Goal: Task Accomplishment & Management: Complete application form

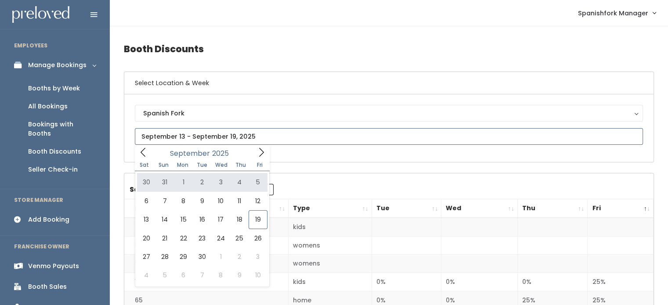
click at [259, 155] on icon at bounding box center [262, 153] width 10 height 10
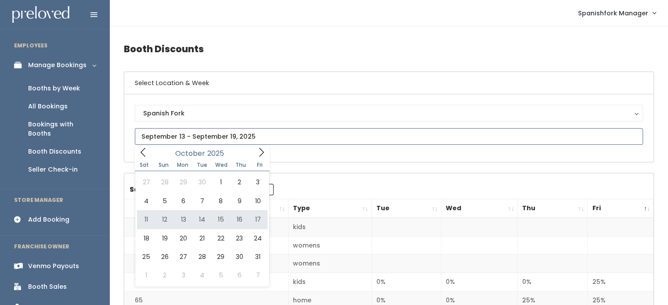
type input "[DATE] to [DATE]"
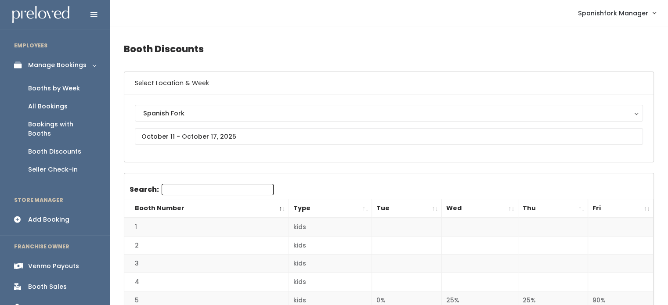
click at [42, 215] on div "Add Booking" at bounding box center [48, 219] width 41 height 9
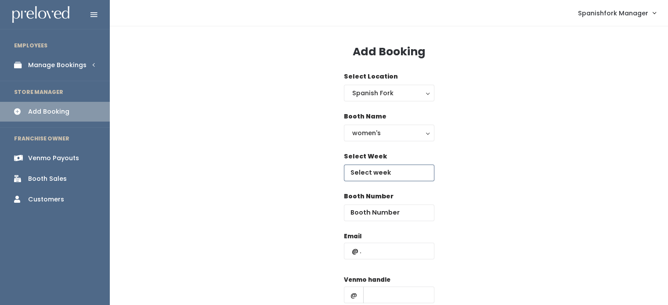
click at [409, 176] on input "text" at bounding box center [389, 173] width 91 height 17
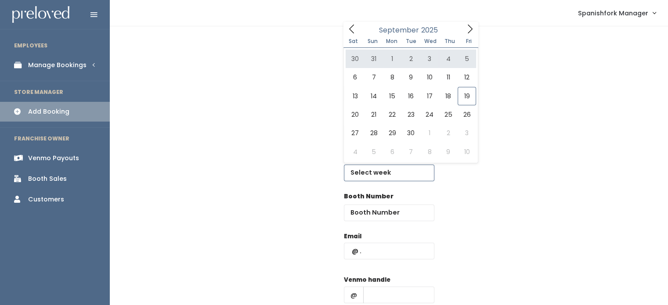
click at [466, 31] on icon at bounding box center [470, 29] width 10 height 10
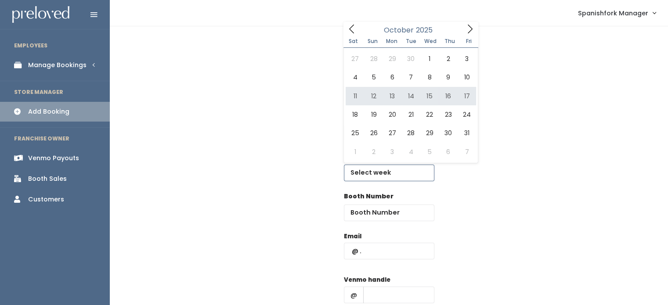
type input "[DATE] to [DATE]"
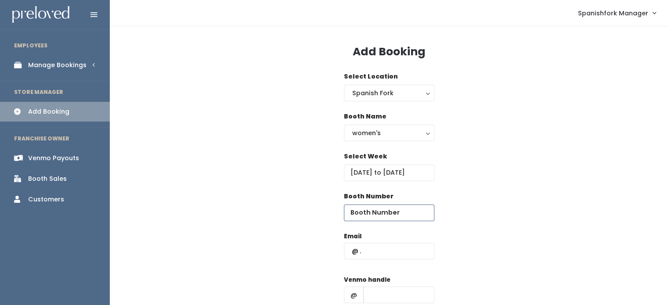
click at [402, 215] on input "number" at bounding box center [389, 213] width 91 height 17
type input "32"
click at [395, 247] on input "text" at bounding box center [389, 251] width 91 height 17
paste input "heather.merkley@gmail.com"
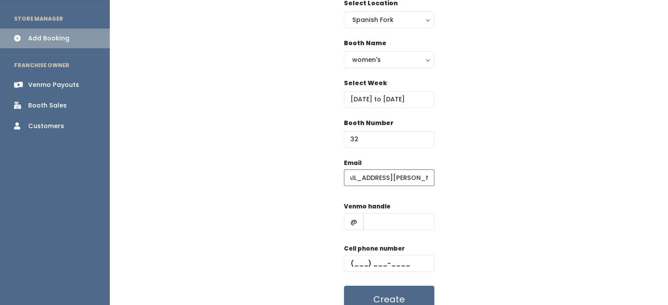
scroll to position [74, 0]
type input "[EMAIL_ADDRESS][PERSON_NAME][DOMAIN_NAME]"
click at [390, 222] on input "text" at bounding box center [398, 221] width 71 height 17
type input "-"
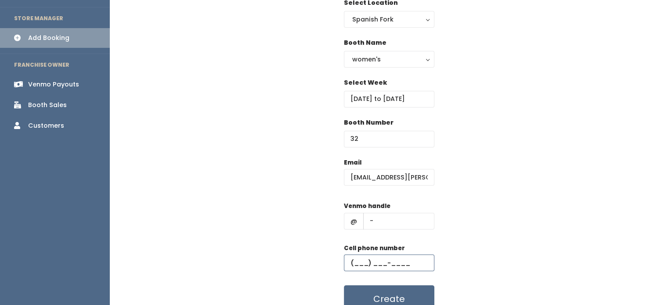
click at [383, 258] on input "text" at bounding box center [389, 263] width 91 height 17
type input "(555) 555-5555"
click at [389, 299] on button "Create" at bounding box center [389, 299] width 91 height 27
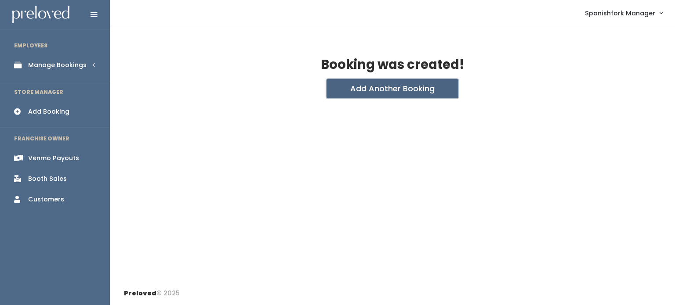
click at [395, 97] on button "Add Another Booking" at bounding box center [392, 88] width 132 height 19
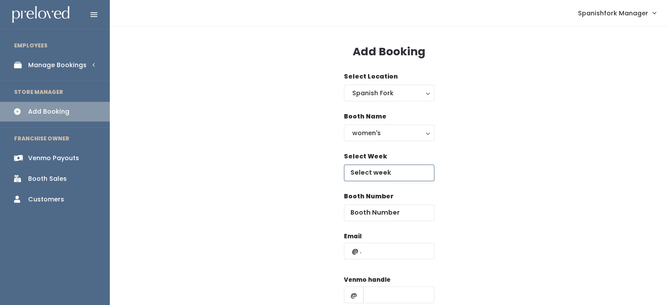
click at [406, 169] on input "text" at bounding box center [389, 173] width 91 height 17
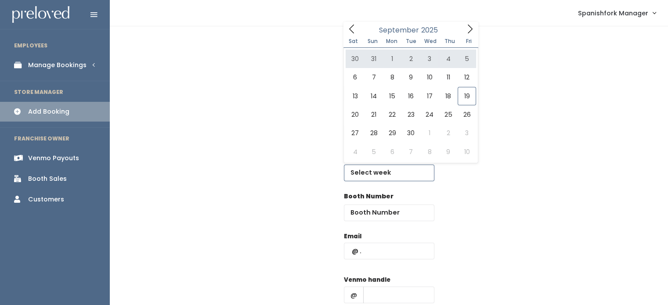
click at [464, 29] on span at bounding box center [470, 29] width 17 height 14
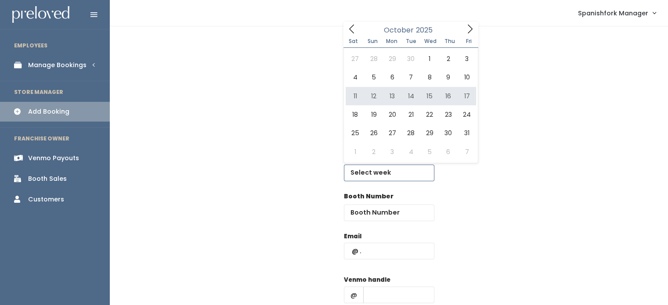
type input "[DATE] to [DATE]"
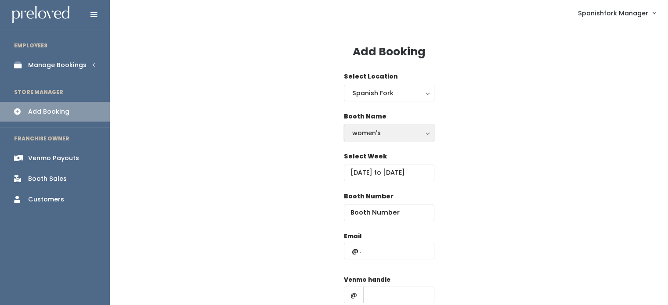
click at [418, 127] on button "women's" at bounding box center [389, 133] width 91 height 17
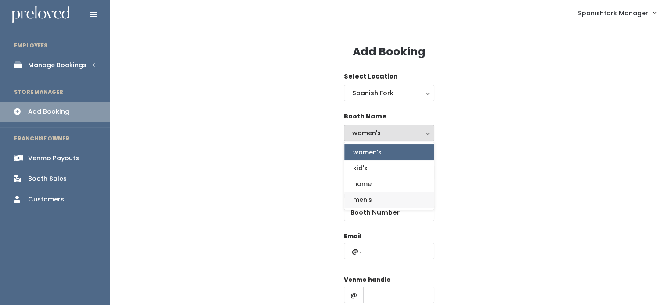
click at [392, 199] on link "men's" at bounding box center [389, 200] width 90 height 16
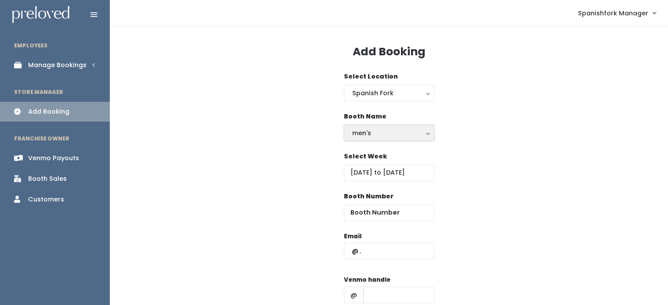
click at [417, 130] on div "men's" at bounding box center [389, 133] width 74 height 10
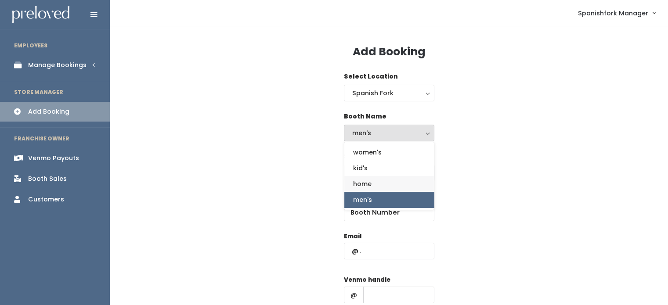
click at [390, 178] on link "home" at bounding box center [389, 184] width 90 height 16
select select "home"
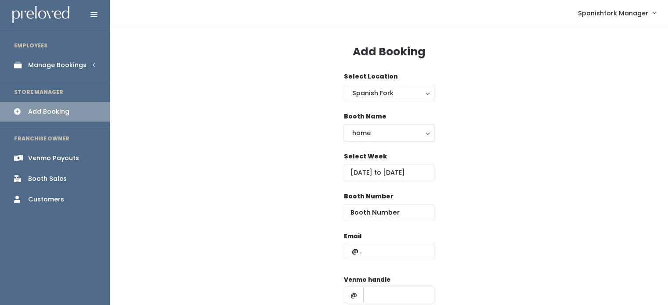
scroll to position [115, 0]
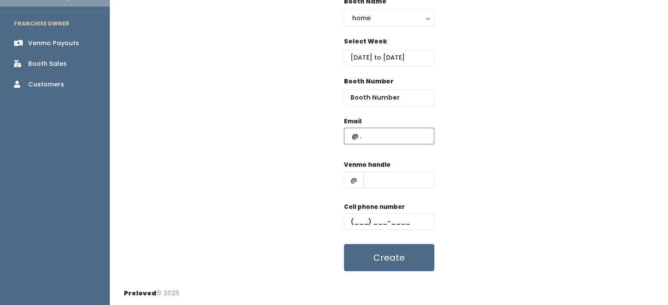
click at [392, 137] on input "text" at bounding box center [389, 136] width 91 height 17
paste input "[EMAIL_ADDRESS][PERSON_NAME][DOMAIN_NAME]"
type input "[EMAIL_ADDRESS][PERSON_NAME][DOMAIN_NAME]"
click at [400, 94] on input "number" at bounding box center [389, 98] width 91 height 17
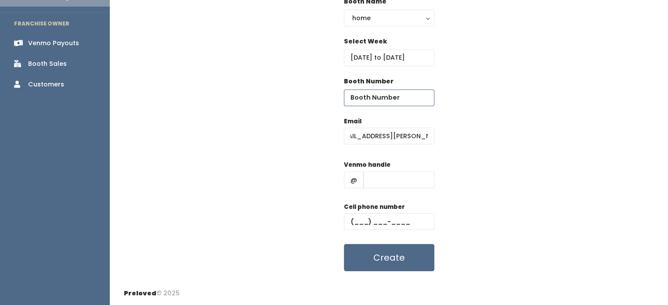
scroll to position [0, 0]
type input "65"
click at [381, 182] on input "text" at bounding box center [398, 180] width 71 height 17
type input "-"
click at [387, 223] on input "text" at bounding box center [389, 222] width 91 height 17
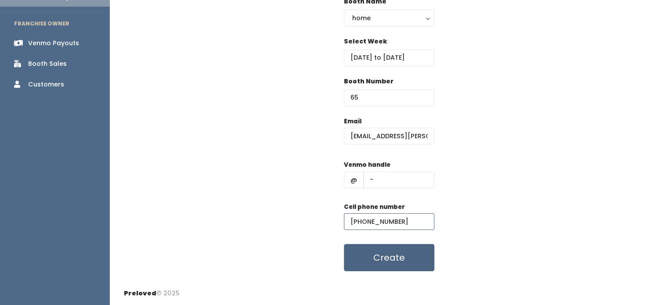
type input "(555) 555-5555"
click at [404, 260] on button "Create" at bounding box center [389, 257] width 91 height 27
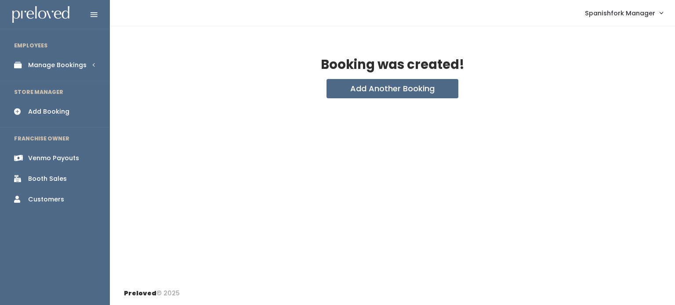
click at [77, 53] on li "EMPLOYEES" at bounding box center [55, 45] width 110 height 18
click at [69, 66] on div "Manage Bookings" at bounding box center [57, 65] width 58 height 9
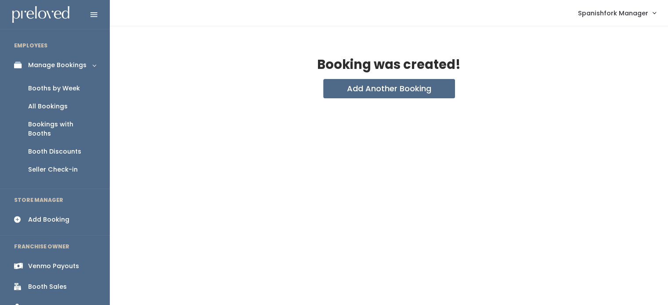
click at [65, 89] on div "Booths by Week" at bounding box center [54, 88] width 52 height 9
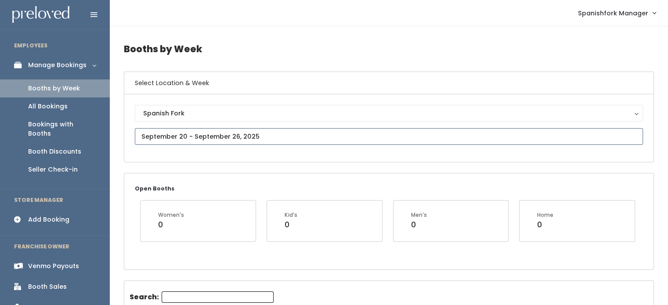
click at [298, 128] on input "text" at bounding box center [389, 136] width 508 height 17
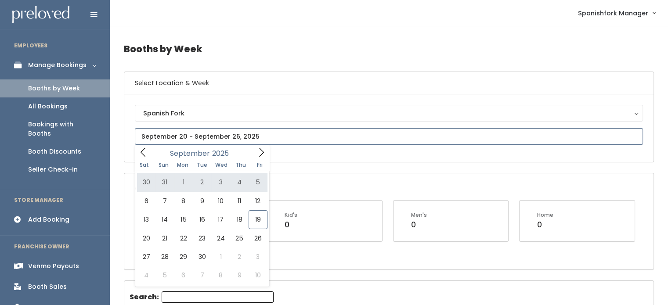
click at [257, 152] on icon at bounding box center [262, 153] width 10 height 10
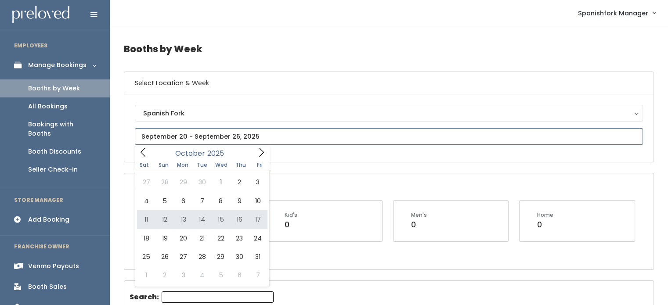
type input "[DATE] to [DATE]"
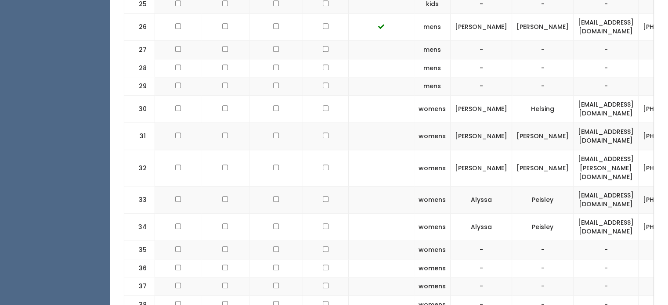
scroll to position [795, 0]
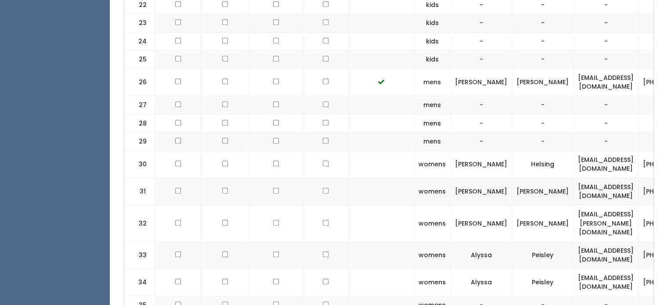
click at [55, 135] on ul "EMPLOYEES Manage Bookings Booths by Week All Bookings Bookings with Booths Boot…" at bounding box center [55, 185] width 110 height 1890
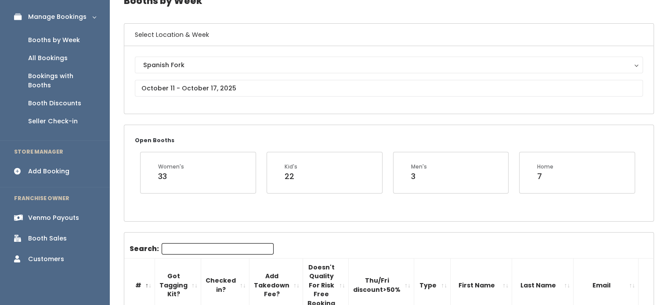
scroll to position [51, 0]
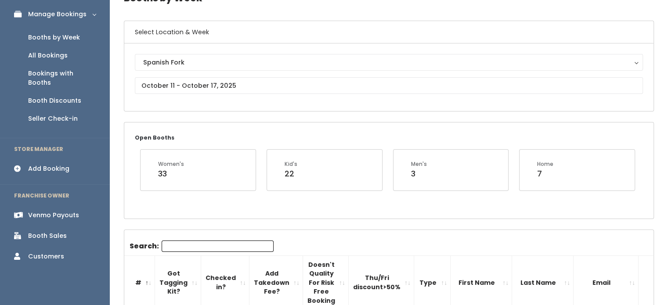
click at [68, 33] on div "Booths by Week" at bounding box center [54, 37] width 52 height 9
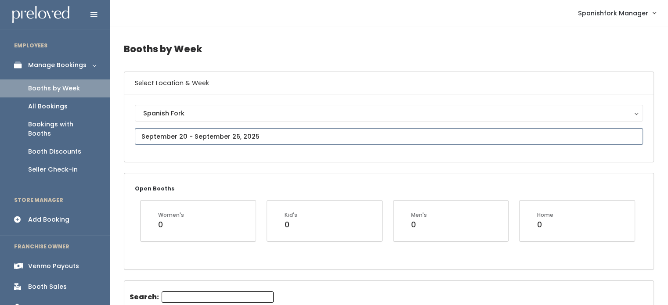
click at [230, 139] on input "text" at bounding box center [389, 136] width 508 height 17
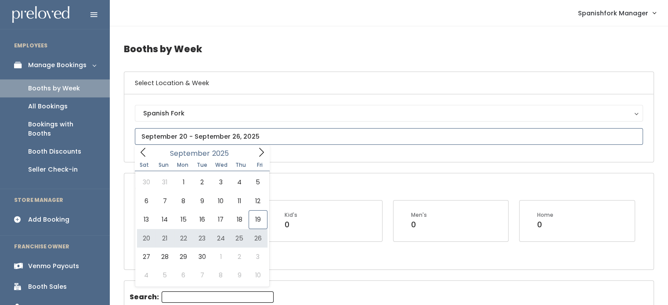
type input "September 20 to September 26"
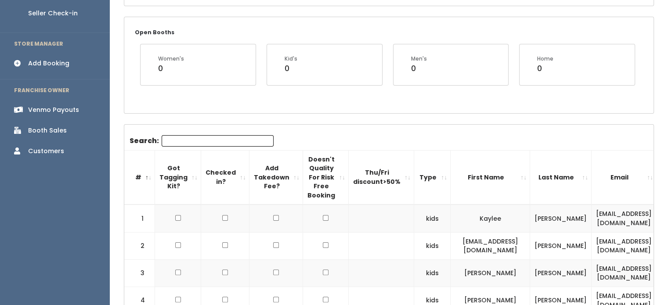
scroll to position [168, 0]
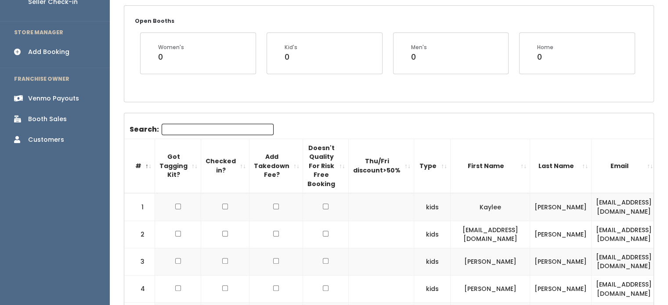
click at [179, 129] on input "Search:" at bounding box center [218, 129] width 112 height 11
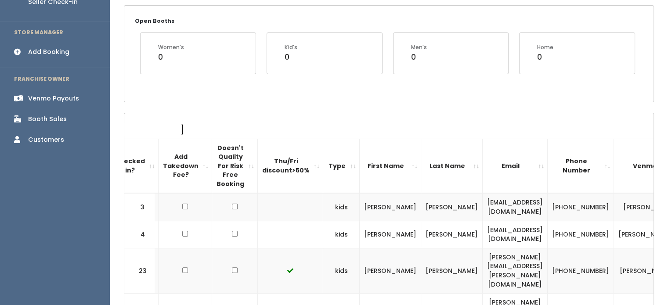
scroll to position [0, 94]
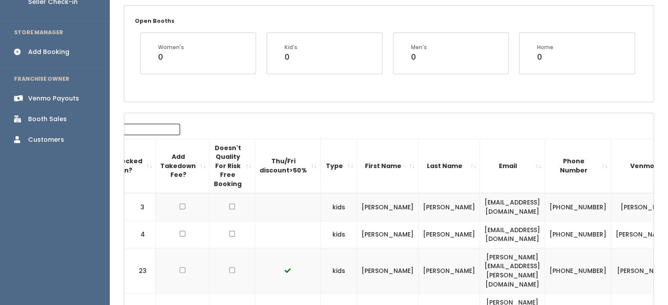
type input "ta"
drag, startPoint x: 304, startPoint y: 201, endPoint x: 633, endPoint y: 203, distance: 329.1
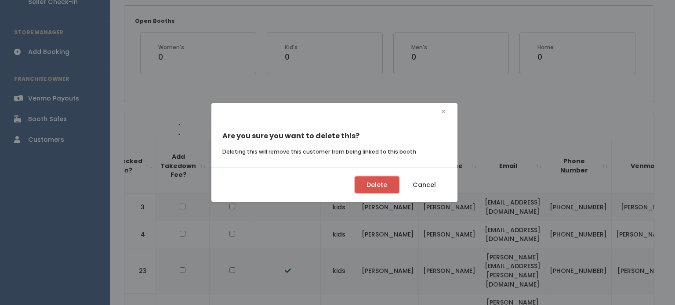
click at [369, 188] on button "Delete" at bounding box center [377, 185] width 44 height 17
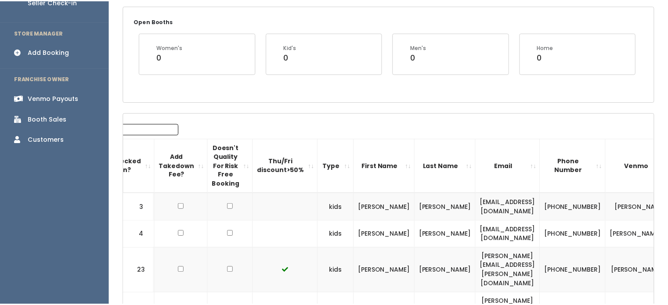
scroll to position [0, 87]
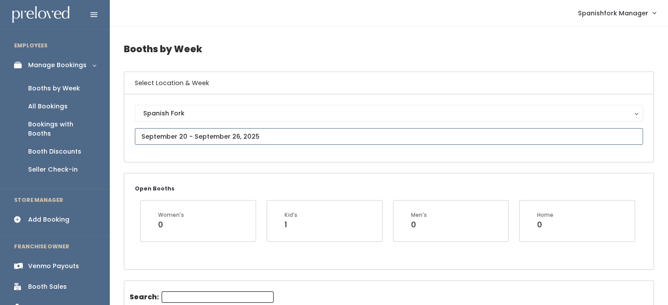
click at [209, 131] on input "text" at bounding box center [389, 136] width 508 height 17
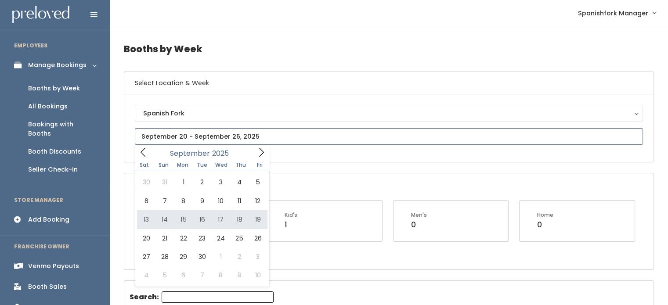
type input "September 13 to September 19"
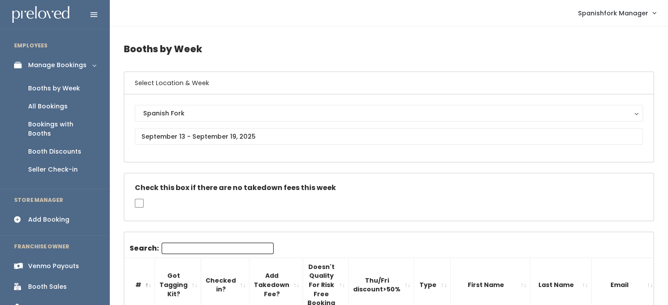
scroll to position [84, 0]
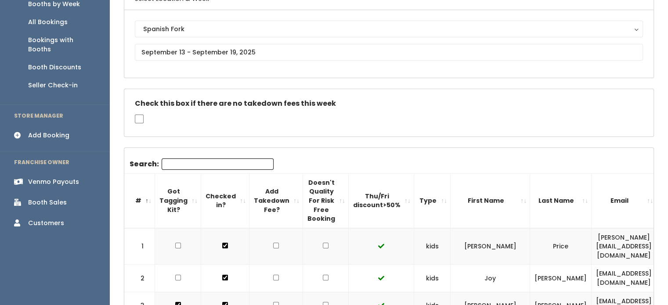
click at [202, 162] on input "Search:" at bounding box center [218, 164] width 112 height 11
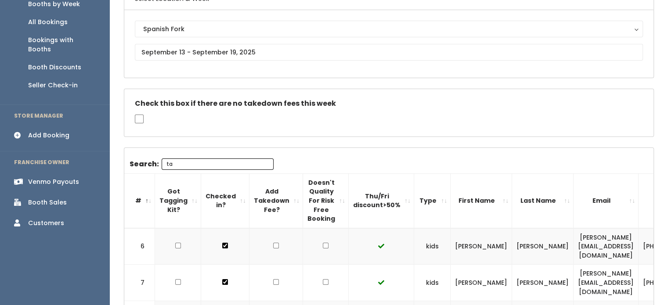
type input "t"
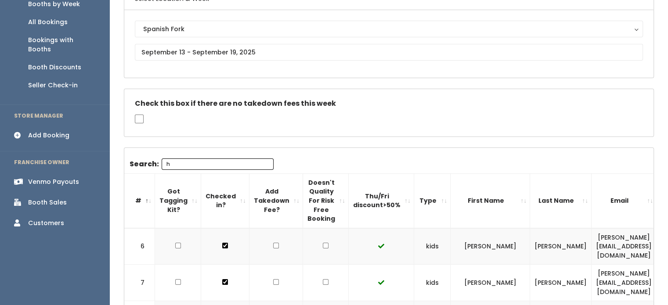
type input "h"
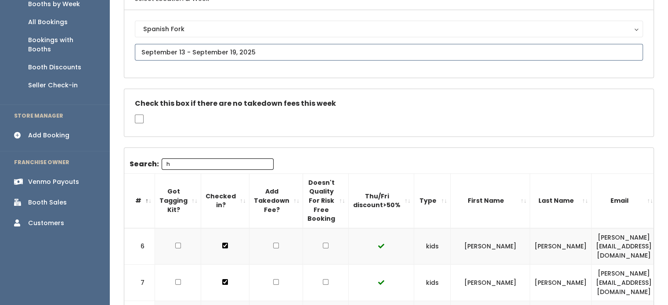
click at [206, 53] on input "text" at bounding box center [389, 52] width 508 height 17
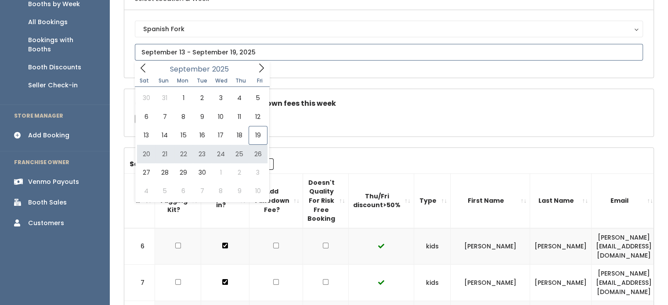
type input "[DATE] to [DATE]"
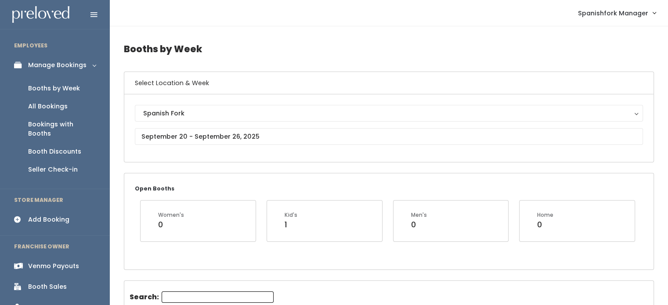
scroll to position [197, 0]
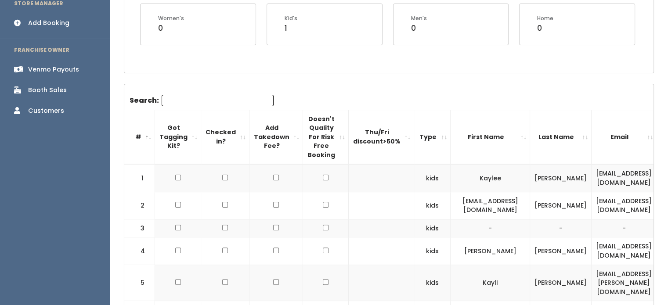
click at [216, 100] on input "Search:" at bounding box center [218, 100] width 112 height 11
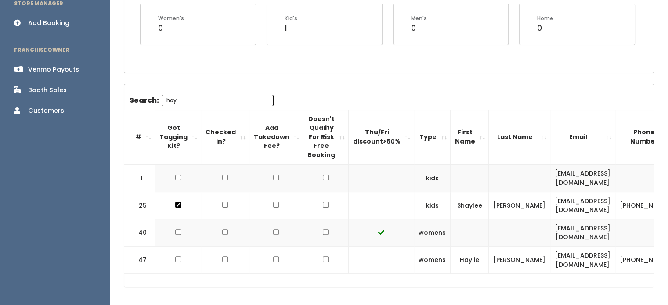
click at [200, 102] on input "hay" at bounding box center [218, 100] width 112 height 11
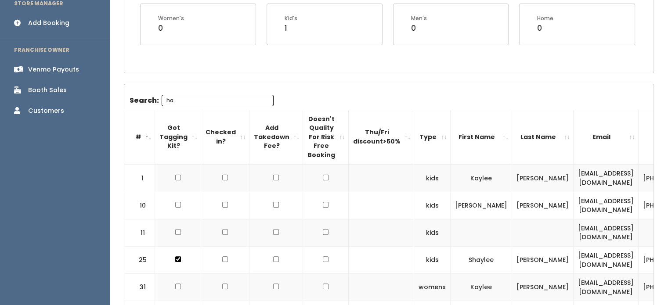
type input "h"
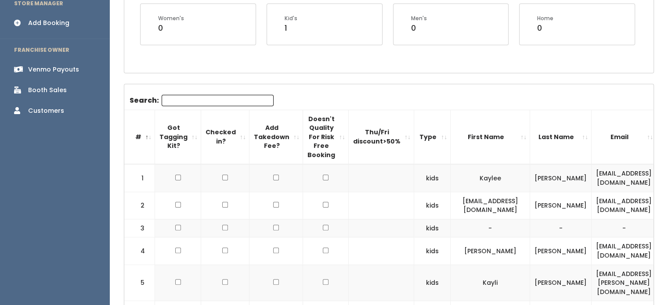
type input "V"
paste input "hayliefullmer@gmail.com"
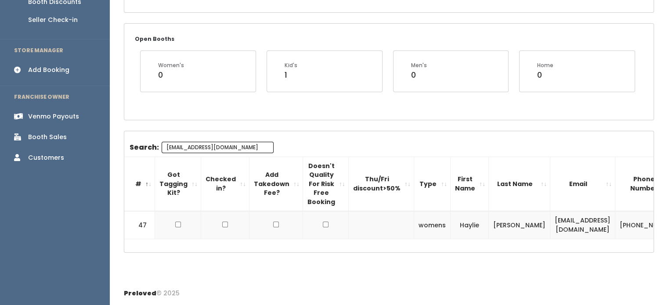
scroll to position [0, 15]
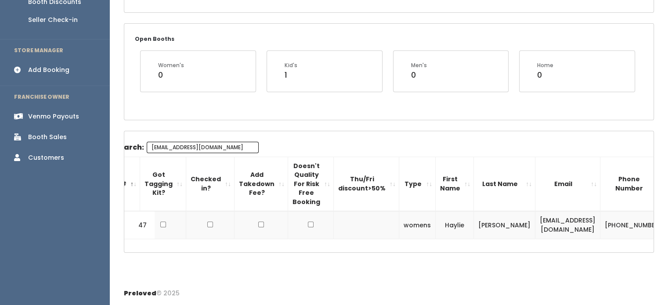
type input "hayliefullmer@gmail.com"
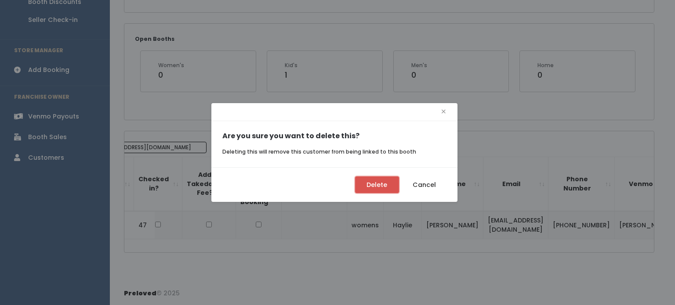
click at [383, 177] on button "Delete" at bounding box center [377, 185] width 44 height 17
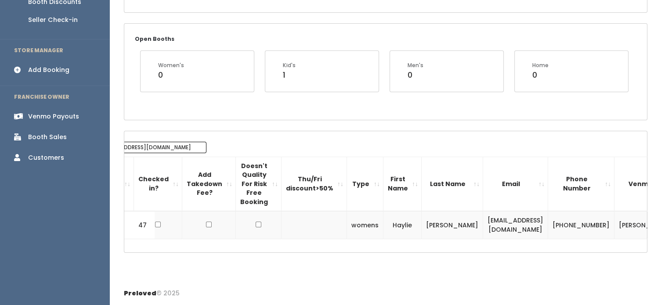
scroll to position [0, 61]
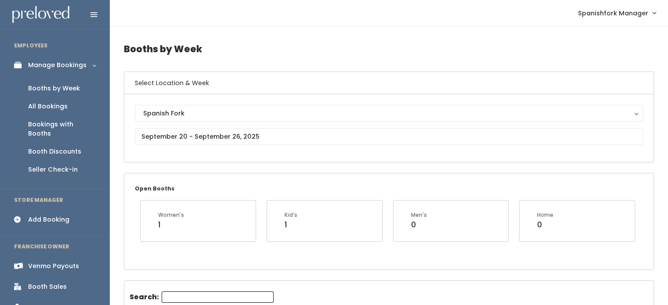
click at [65, 215] on div "Add Booking" at bounding box center [48, 219] width 41 height 9
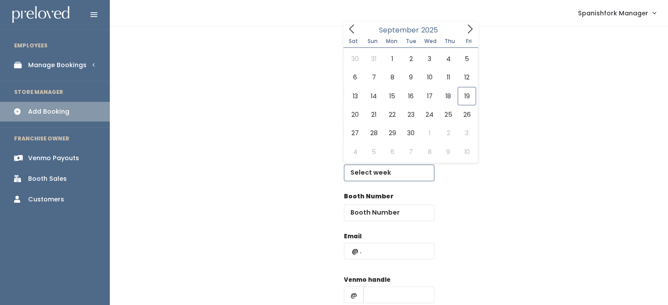
click at [413, 174] on input "text" at bounding box center [389, 173] width 91 height 17
type input "[DATE] to [DATE]"
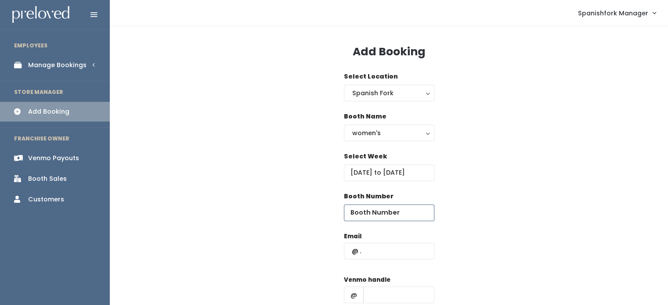
click at [406, 205] on input "number" at bounding box center [389, 213] width 91 height 17
type input "47"
click at [387, 254] on input "text" at bounding box center [389, 251] width 91 height 17
paste input "[EMAIL_ADDRESS][DOMAIN_NAME]"
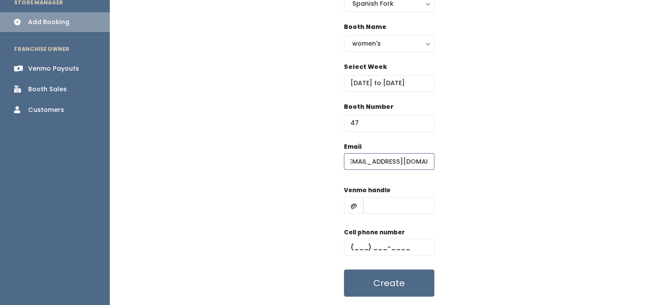
scroll to position [90, 0]
type input "[EMAIL_ADDRESS][DOMAIN_NAME]"
click at [394, 210] on input "text" at bounding box center [398, 205] width 71 height 17
type input "-"
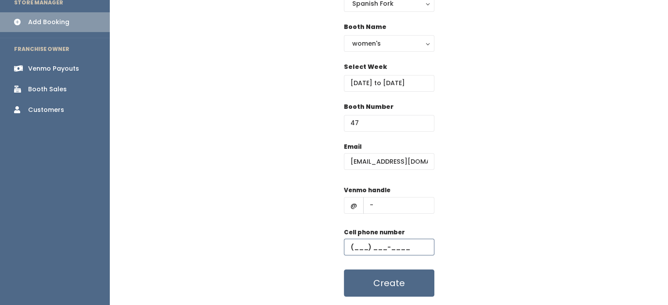
click at [369, 251] on input "text" at bounding box center [389, 247] width 91 height 17
click at [369, 251] on input "(5__) ___-____" at bounding box center [389, 247] width 91 height 17
type input "[PHONE_NUMBER]"
click at [374, 278] on button "Create" at bounding box center [389, 283] width 91 height 27
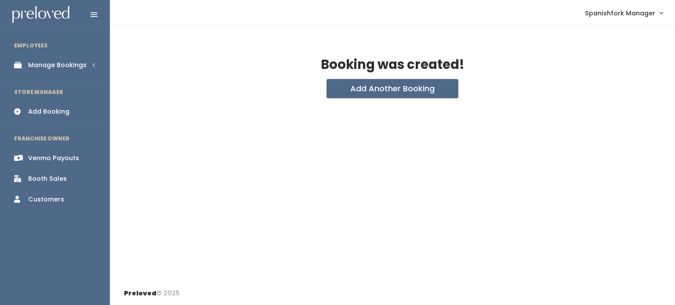
click at [58, 67] on div "Manage Bookings" at bounding box center [57, 65] width 58 height 9
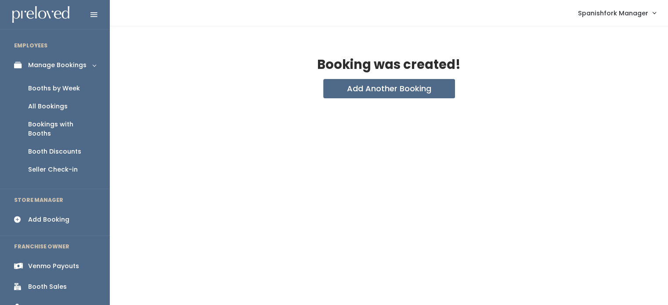
click at [60, 84] on div "Booths by Week" at bounding box center [54, 88] width 52 height 9
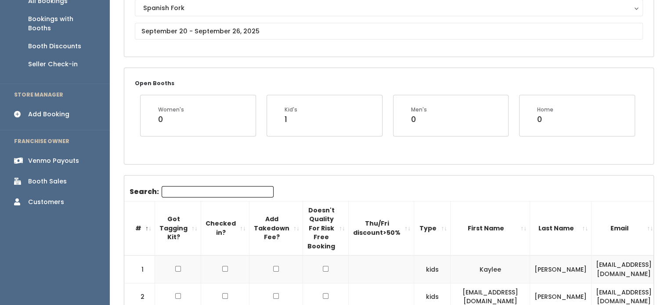
scroll to position [88, 0]
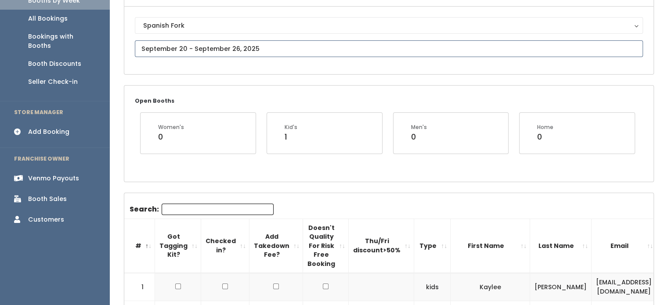
click at [268, 51] on input "text" at bounding box center [389, 48] width 508 height 17
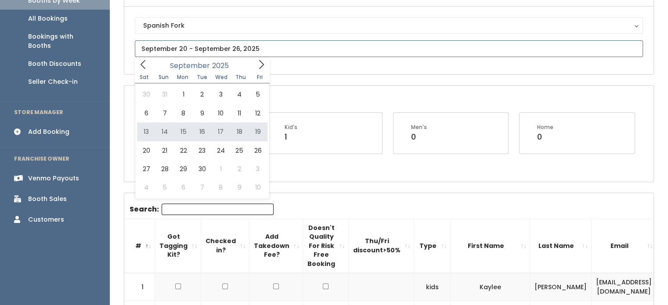
type input "[DATE] to [DATE]"
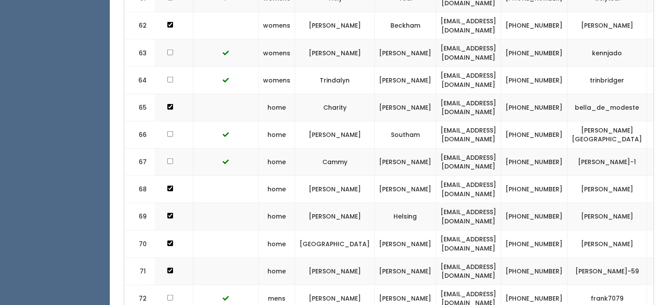
scroll to position [0, 170]
